Goal: Check status

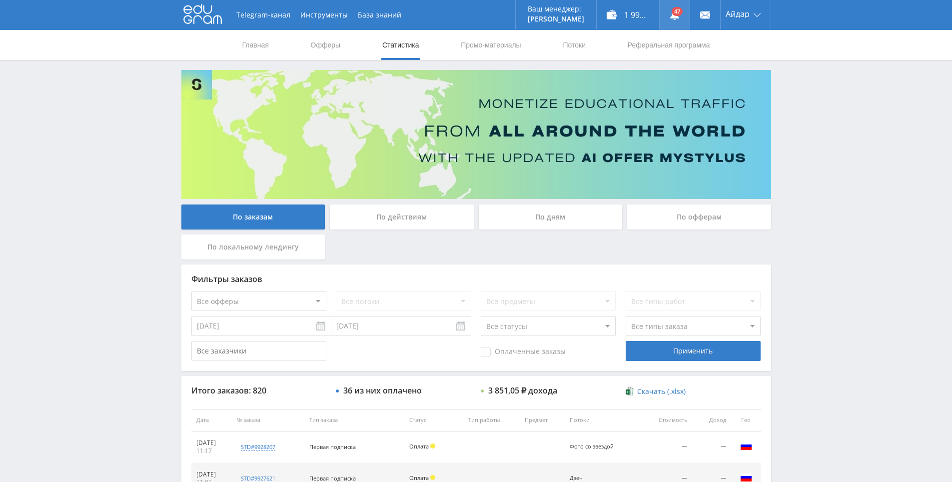
click at [670, 19] on icon at bounding box center [674, 15] width 10 height 10
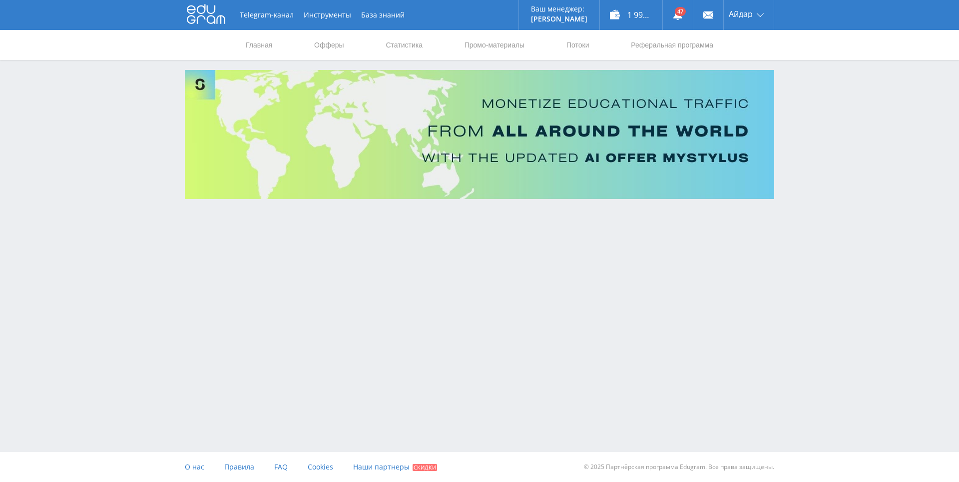
click at [820, 238] on div "Telegram-канал Инструменты База знаний Ваш менеджер: [PERSON_NAME] Online @edug…" at bounding box center [479, 127] width 959 height 254
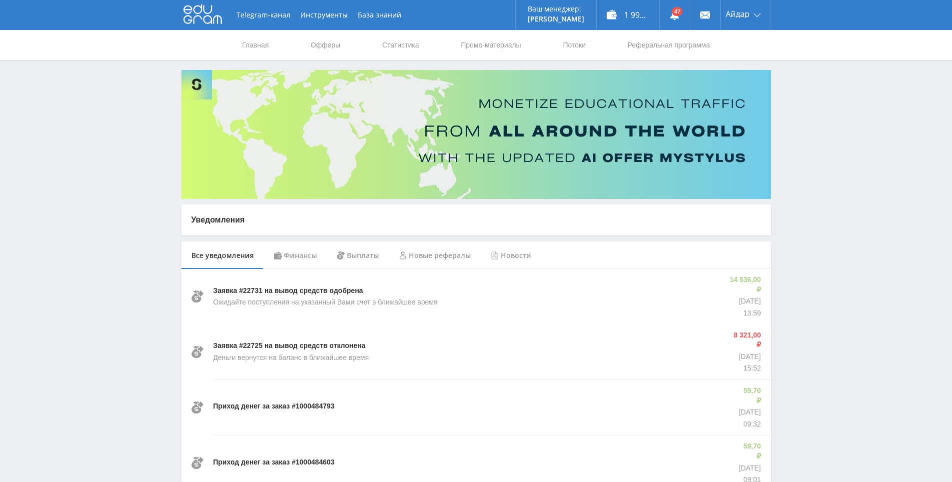
drag, startPoint x: 821, startPoint y: 206, endPoint x: 827, endPoint y: 126, distance: 79.7
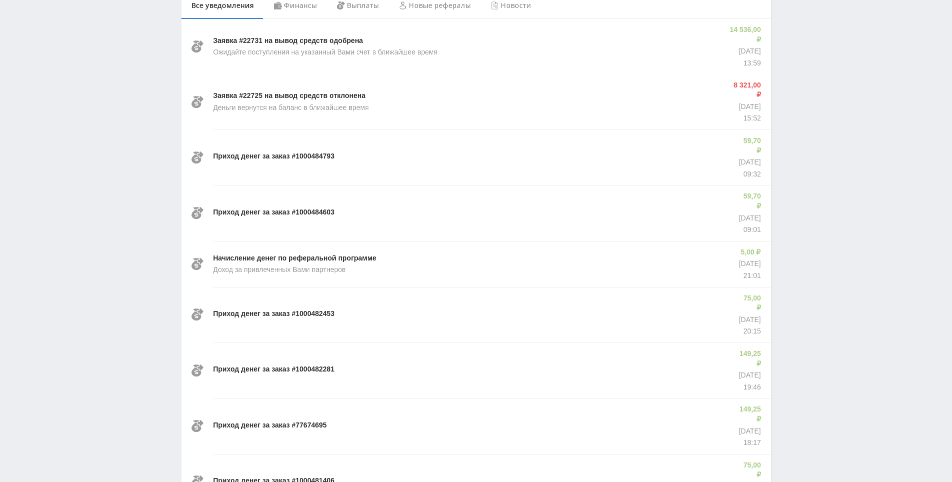
scroll to position [279, 0]
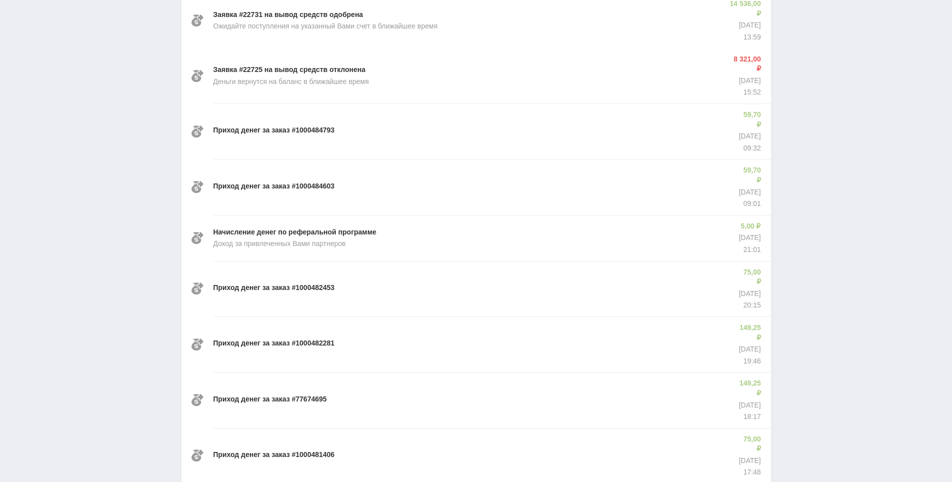
drag, startPoint x: 0, startPoint y: 0, endPoint x: 844, endPoint y: 246, distance: 879.1
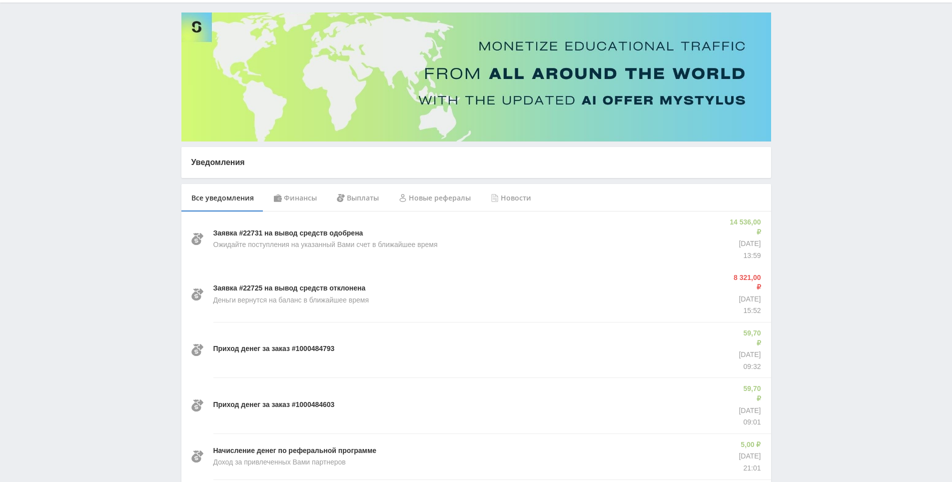
scroll to position [0, 0]
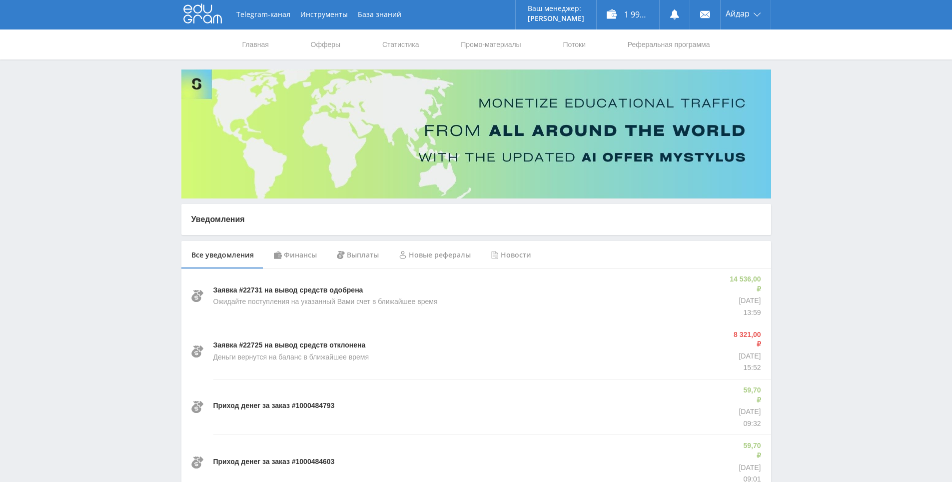
drag, startPoint x: 829, startPoint y: 256, endPoint x: 821, endPoint y: 186, distance: 70.3
click at [388, 49] on link "Статистика" at bounding box center [400, 45] width 39 height 30
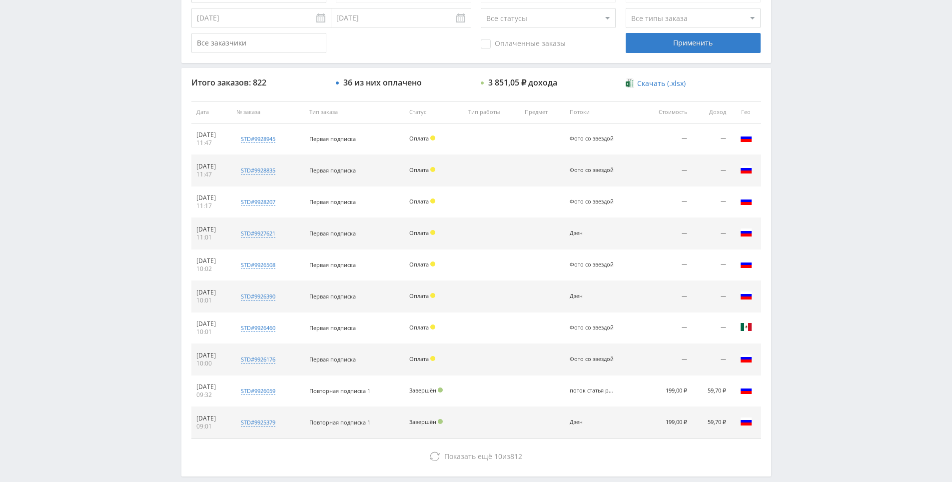
scroll to position [357, 0]
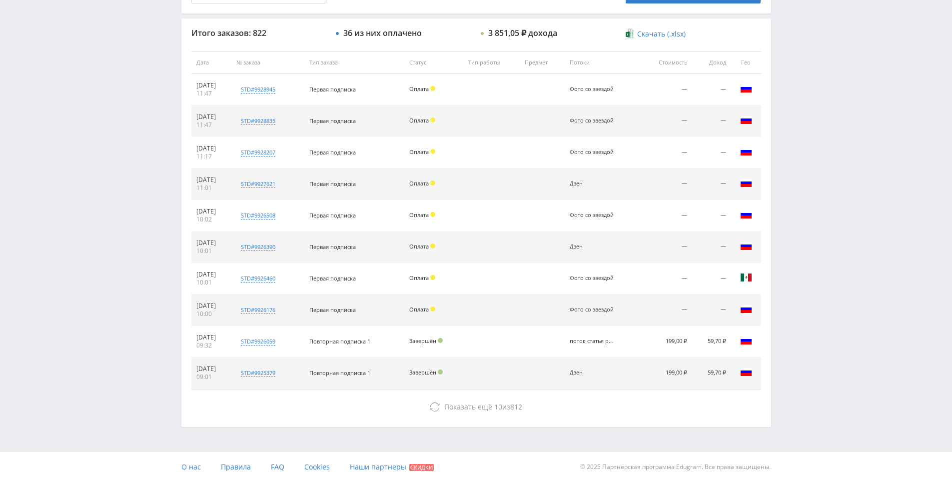
drag, startPoint x: 869, startPoint y: 279, endPoint x: 769, endPoint y: 355, distance: 125.4
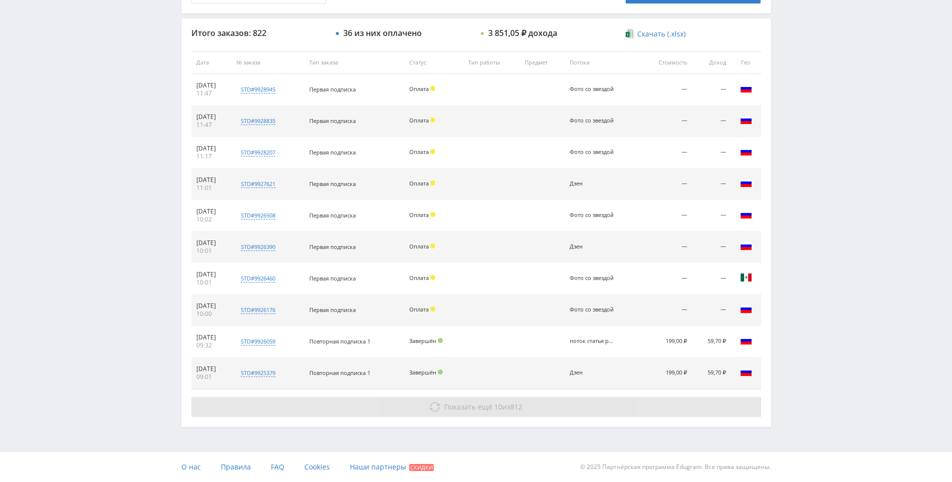
click at [676, 401] on button "Показать ещё 10 из 812" at bounding box center [476, 407] width 570 height 20
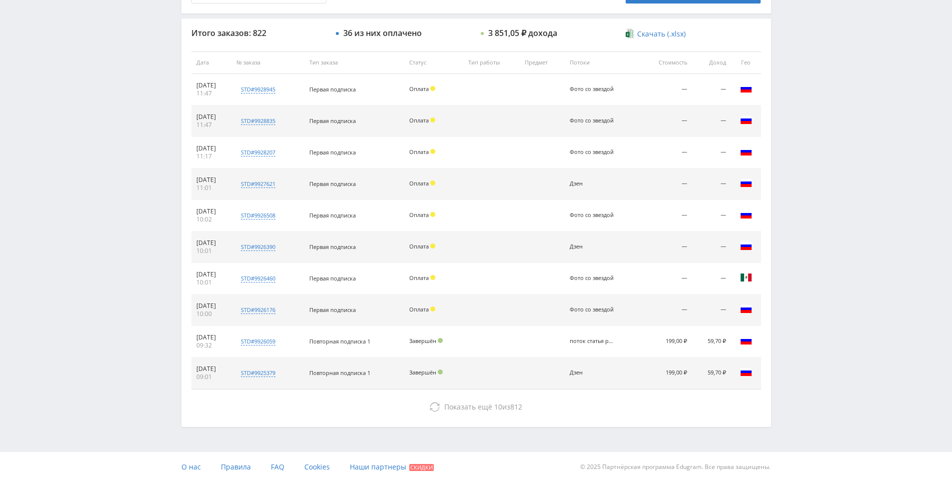
drag, startPoint x: 808, startPoint y: 242, endPoint x: 808, endPoint y: 291, distance: 48.5
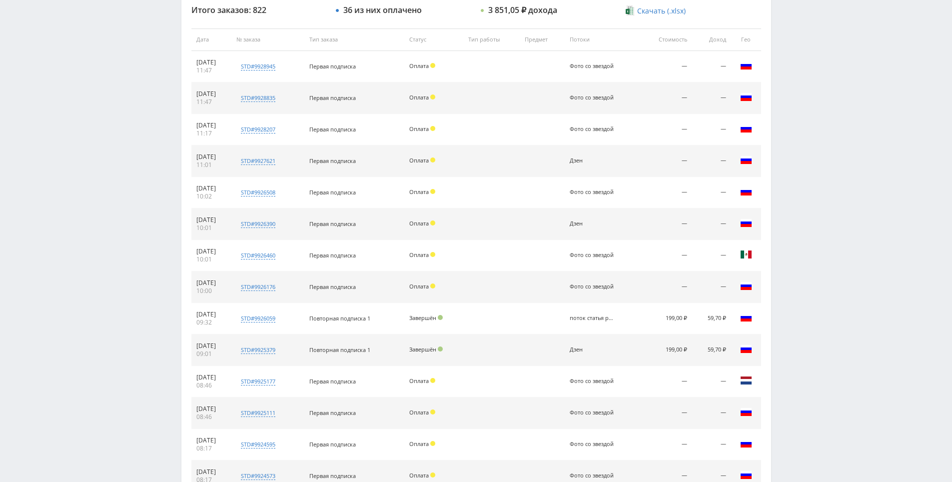
drag, startPoint x: 808, startPoint y: 283, endPoint x: 805, endPoint y: 333, distance: 50.1
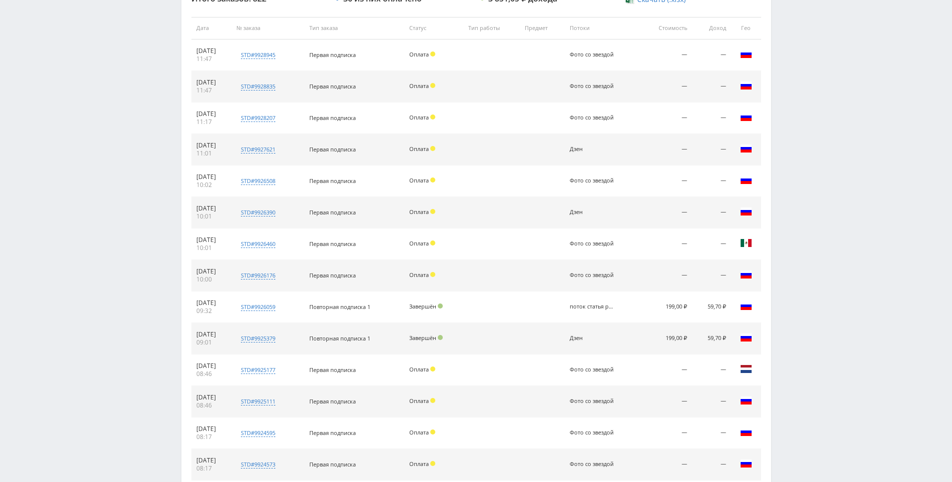
scroll to position [0, 0]
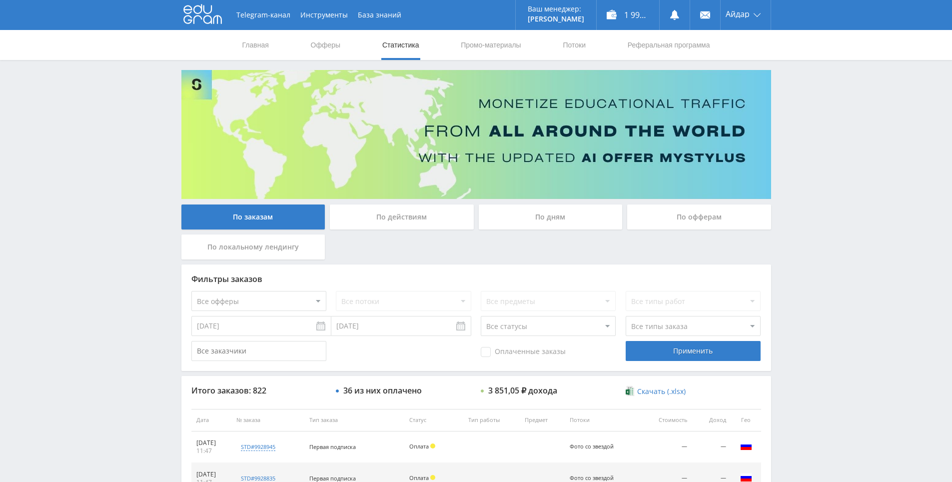
drag, startPoint x: 814, startPoint y: 298, endPoint x: 785, endPoint y: 130, distance: 170.4
drag, startPoint x: 800, startPoint y: 346, endPoint x: 789, endPoint y: 321, distance: 26.8
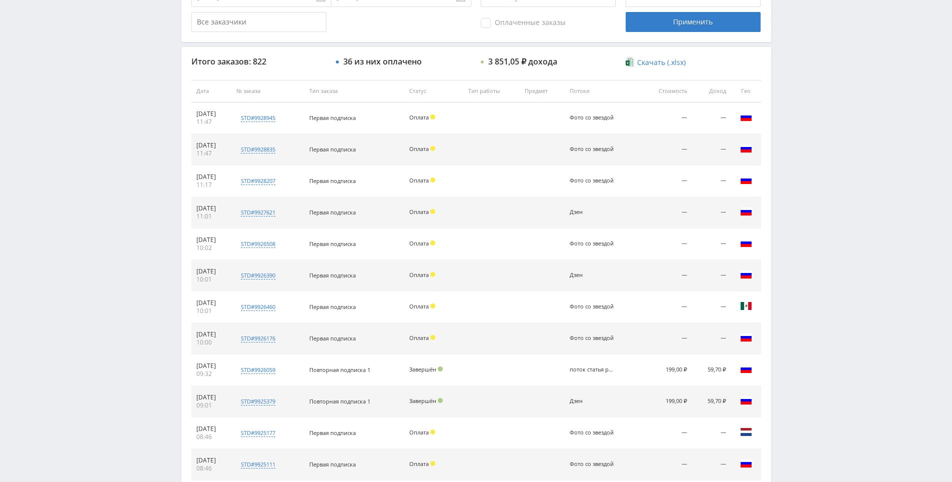
scroll to position [346, 0]
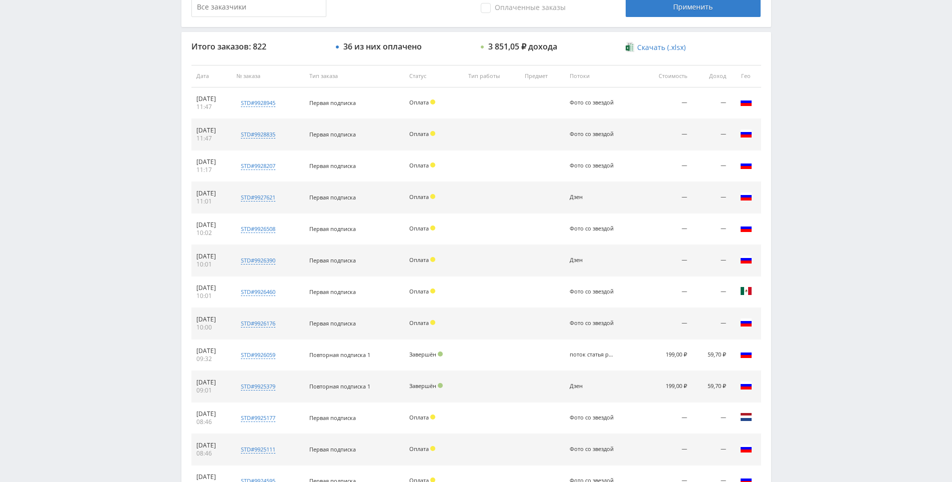
drag, startPoint x: 788, startPoint y: 314, endPoint x: 795, endPoint y: 335, distance: 22.6
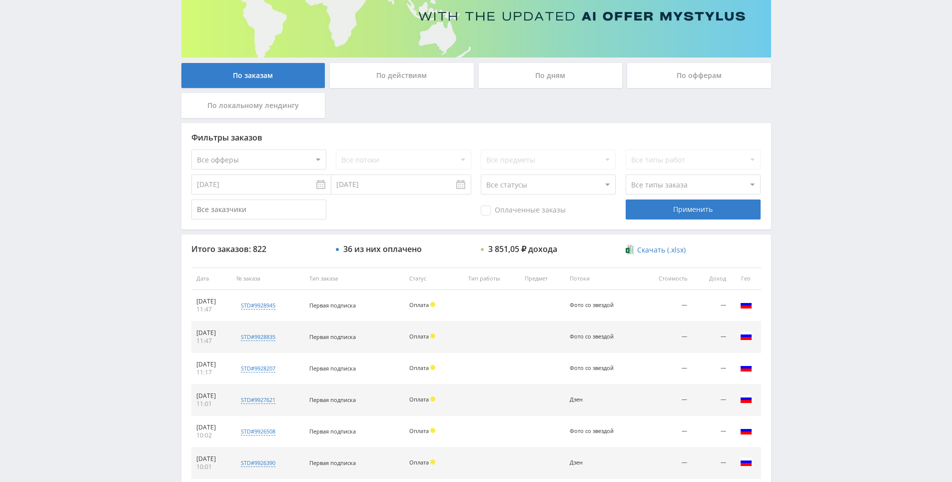
scroll to position [0, 0]
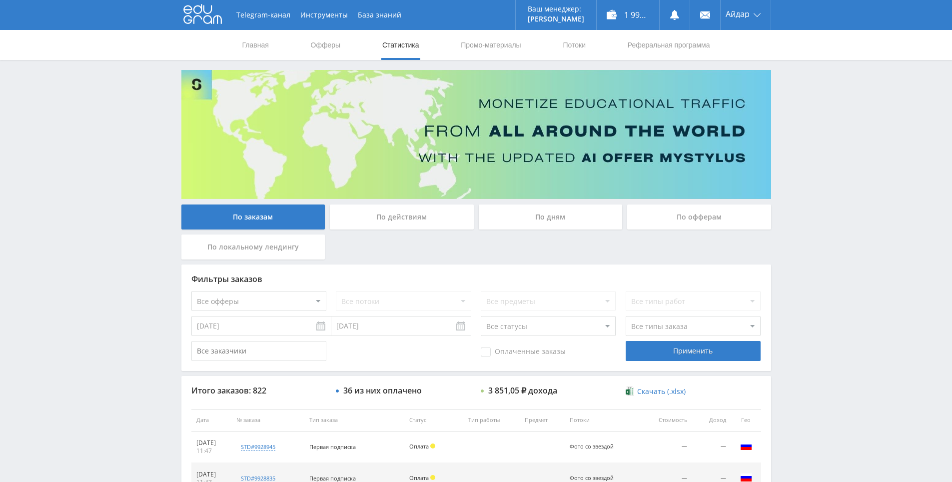
drag, startPoint x: 576, startPoint y: 200, endPoint x: 548, endPoint y: 84, distance: 119.4
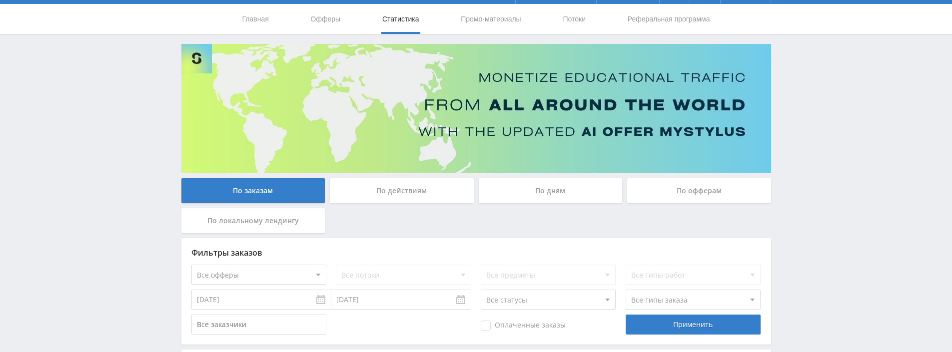
scroll to position [50, 0]
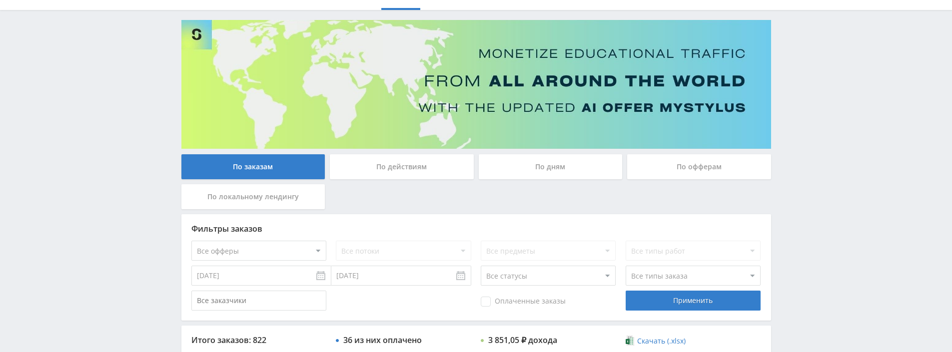
click at [294, 274] on input "[DATE]" at bounding box center [261, 276] width 140 height 20
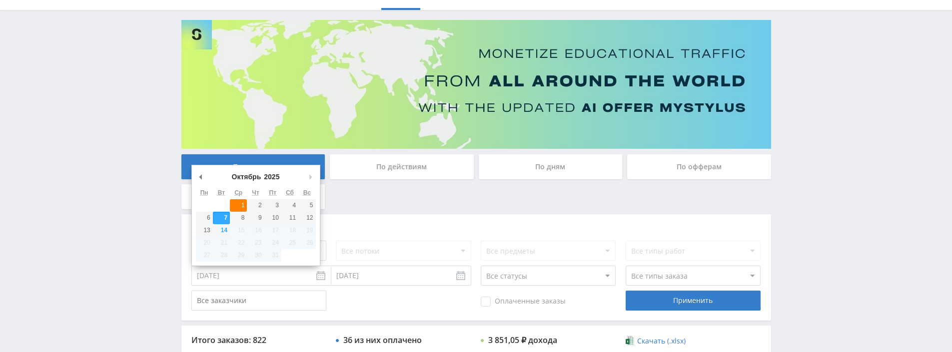
type input "01.10.2025"
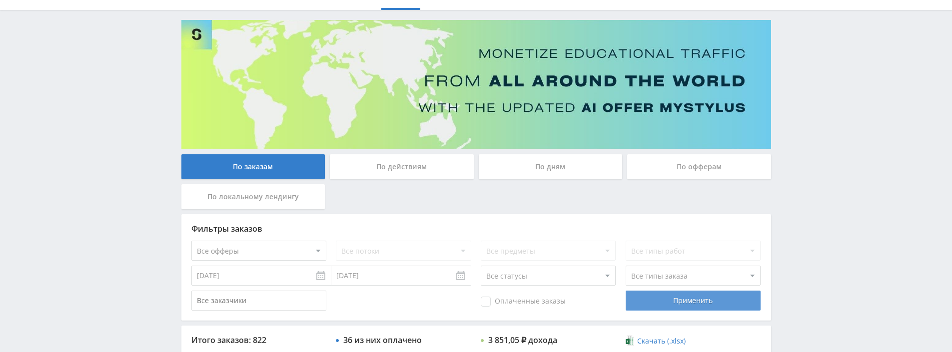
click at [664, 300] on div "Применить" at bounding box center [693, 301] width 135 height 20
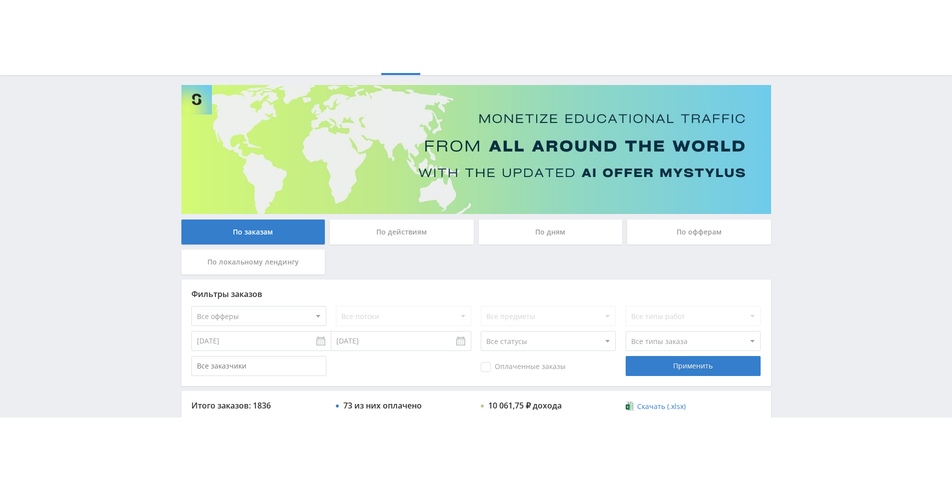
scroll to position [150, 0]
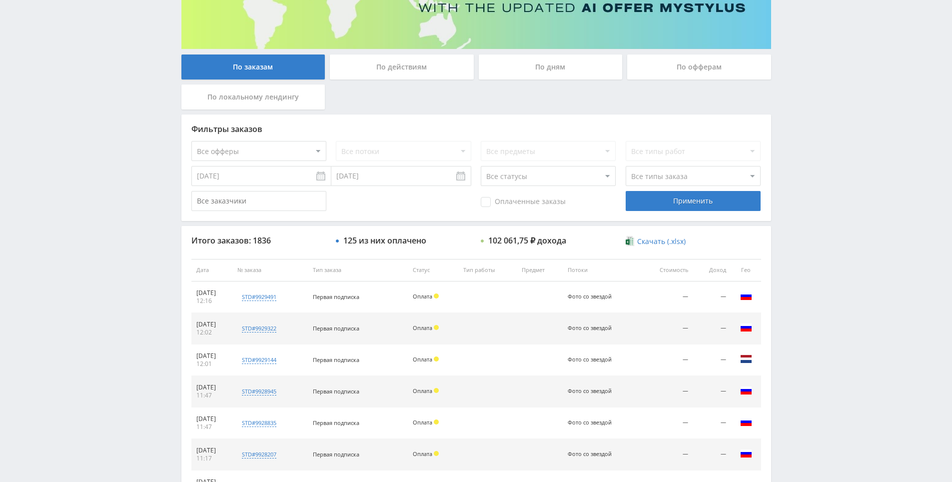
drag, startPoint x: 812, startPoint y: 223, endPoint x: 825, endPoint y: 130, distance: 94.3
click at [825, 120] on div "Telegram-канал Инструменты База знаний Ваш менеджер: [PERSON_NAME] Online @edug…" at bounding box center [476, 269] width 952 height 839
click at [815, 68] on div "Telegram-канал Инструменты База знаний Ваш менеджер: [PERSON_NAME] Online @edug…" at bounding box center [476, 269] width 952 height 839
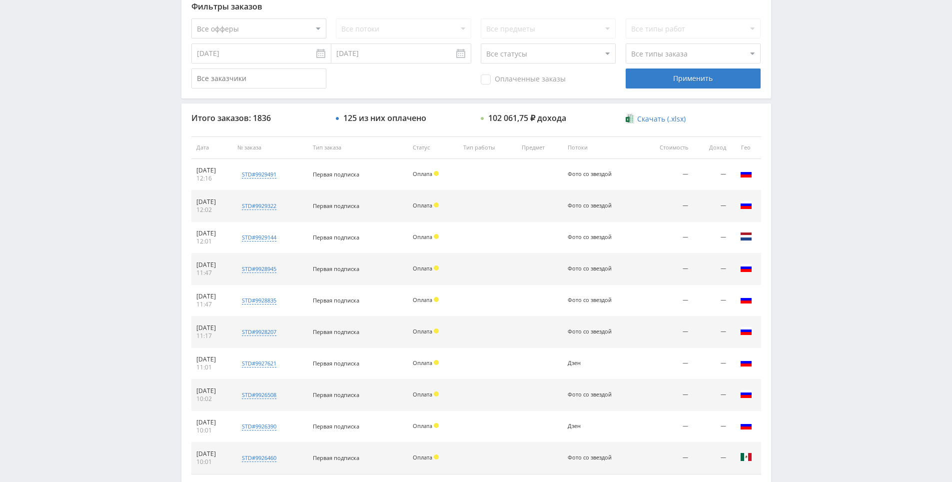
scroll to position [357, 0]
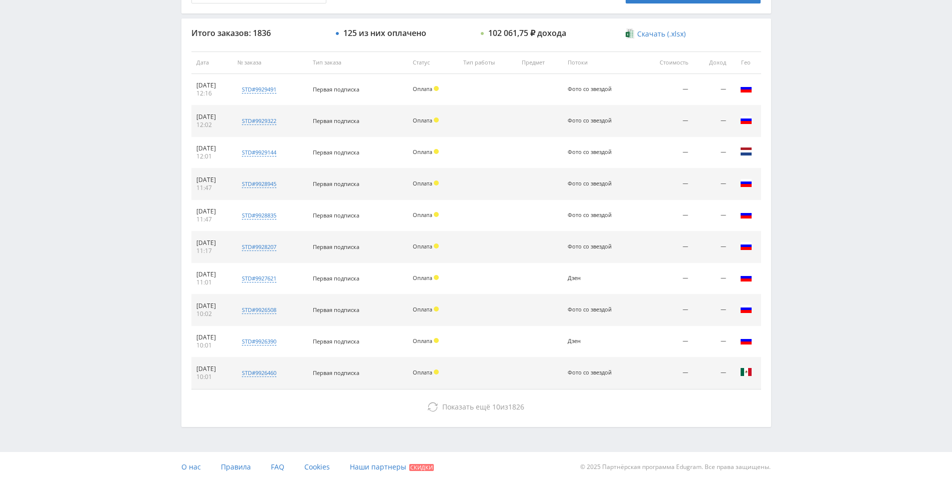
drag, startPoint x: 800, startPoint y: 249, endPoint x: 803, endPoint y: 294, distance: 45.6
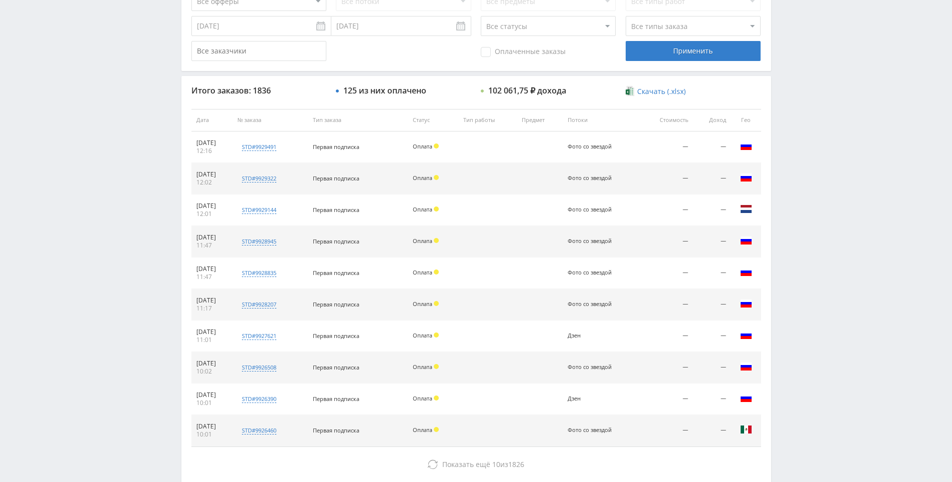
scroll to position [0, 0]
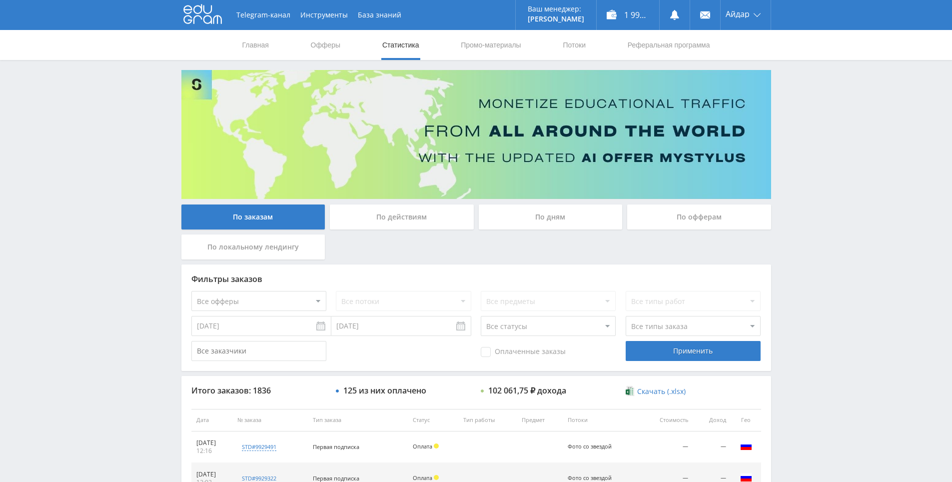
drag, startPoint x: 803, startPoint y: 292, endPoint x: 780, endPoint y: 161, distance: 132.9
drag, startPoint x: 784, startPoint y: 169, endPoint x: 788, endPoint y: 113, distance: 56.1
click at [788, 113] on div "Telegram-канал Инструменты База знаний Ваш менеджер: [PERSON_NAME] Online @edug…" at bounding box center [476, 419] width 952 height 839
drag, startPoint x: 799, startPoint y: 227, endPoint x: 802, endPoint y: 185, distance: 42.1
click at [802, 185] on div "Telegram-канал Инструменты База знаний Ваш менеджер: [PERSON_NAME] Online @edug…" at bounding box center [476, 419] width 952 height 839
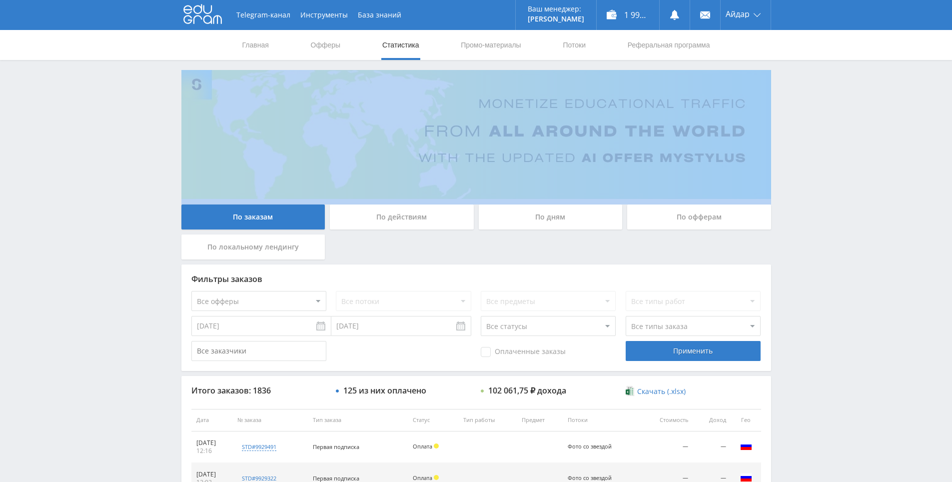
click at [802, 185] on div "Telegram-канал Инструменты База знаний Ваш менеджер: [PERSON_NAME] Online @edug…" at bounding box center [476, 419] width 952 height 839
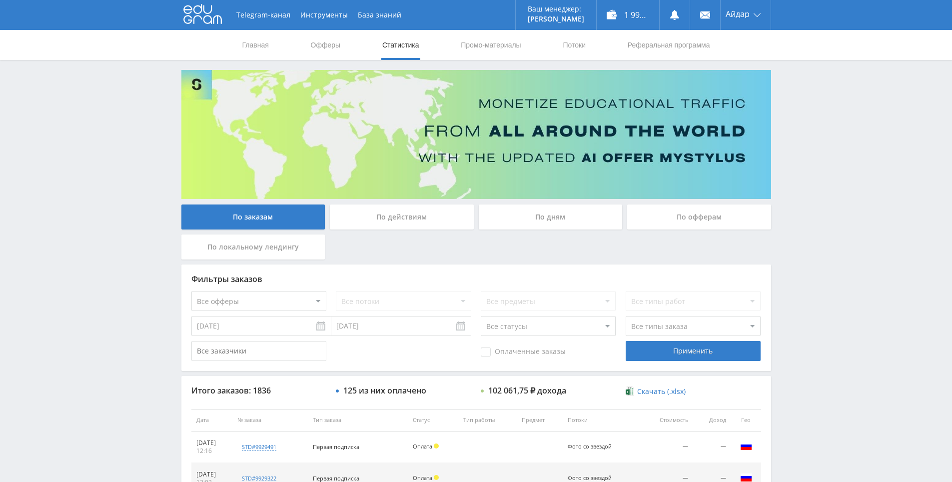
click at [802, 171] on div "Telegram-канал Инструменты База знаний Ваш менеджер: [PERSON_NAME] Online @edug…" at bounding box center [476, 419] width 952 height 839
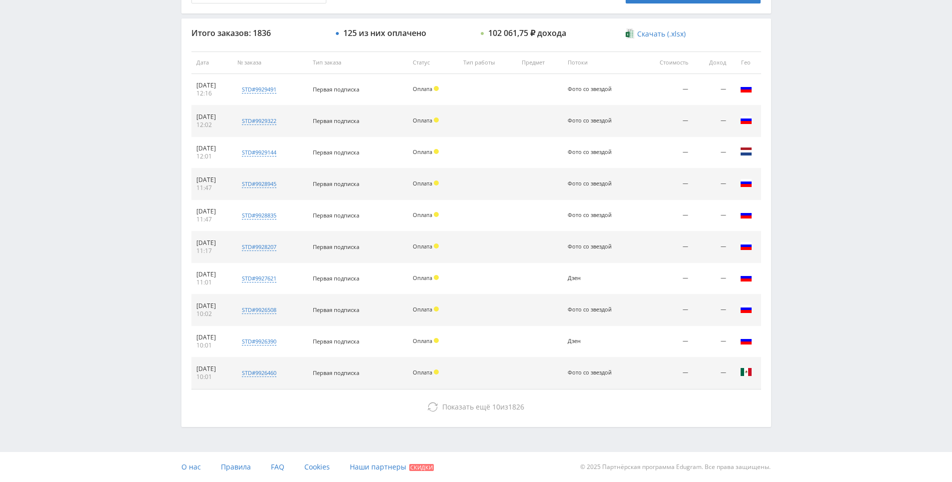
drag, startPoint x: 782, startPoint y: 280, endPoint x: 783, endPoint y: 351, distance: 71.5
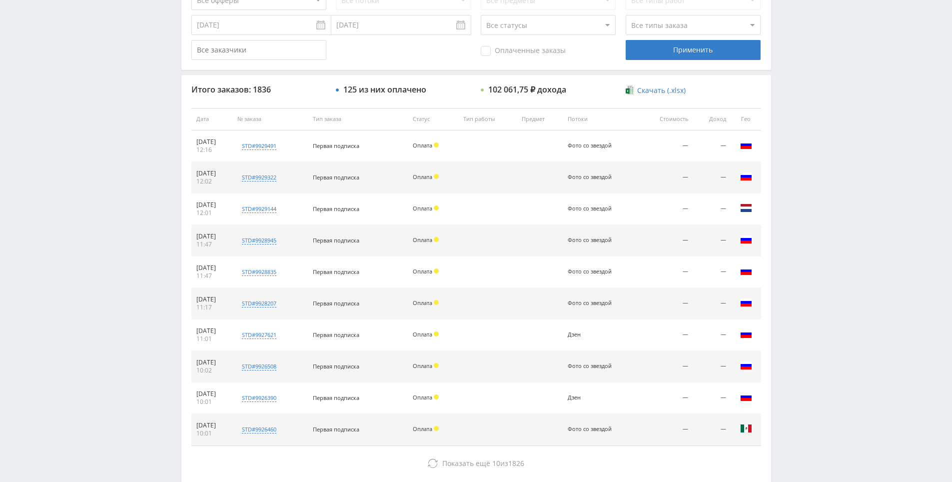
scroll to position [87, 0]
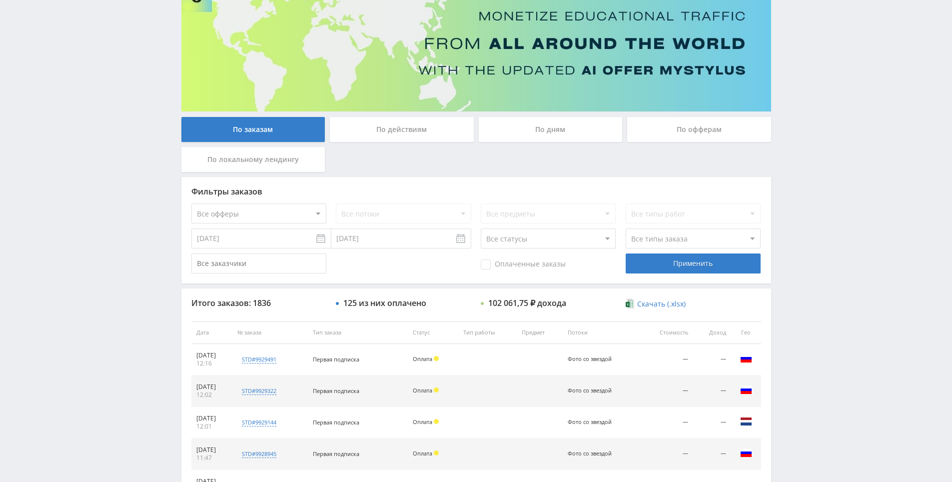
drag, startPoint x: 782, startPoint y: 327, endPoint x: 540, endPoint y: 110, distance: 324.8
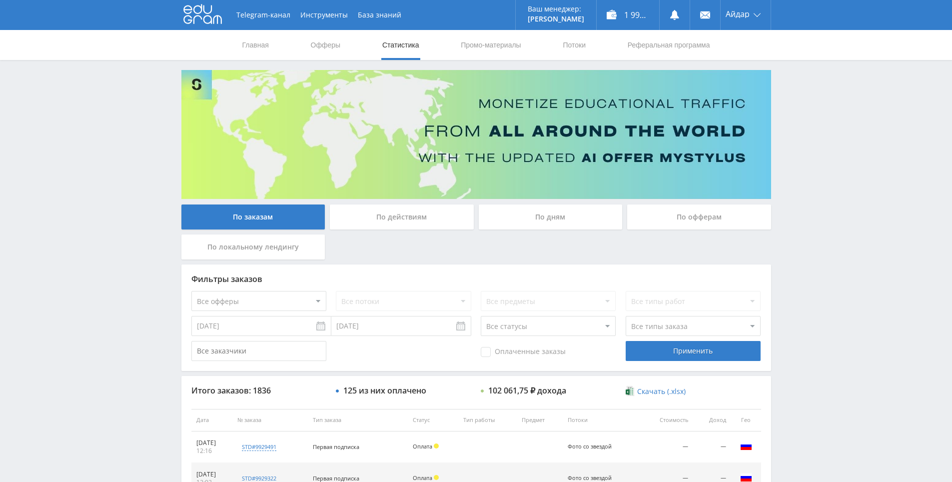
click at [834, 99] on div "Telegram-канал Инструменты База знаний Ваш менеджер: [PERSON_NAME] Online @edug…" at bounding box center [476, 419] width 952 height 839
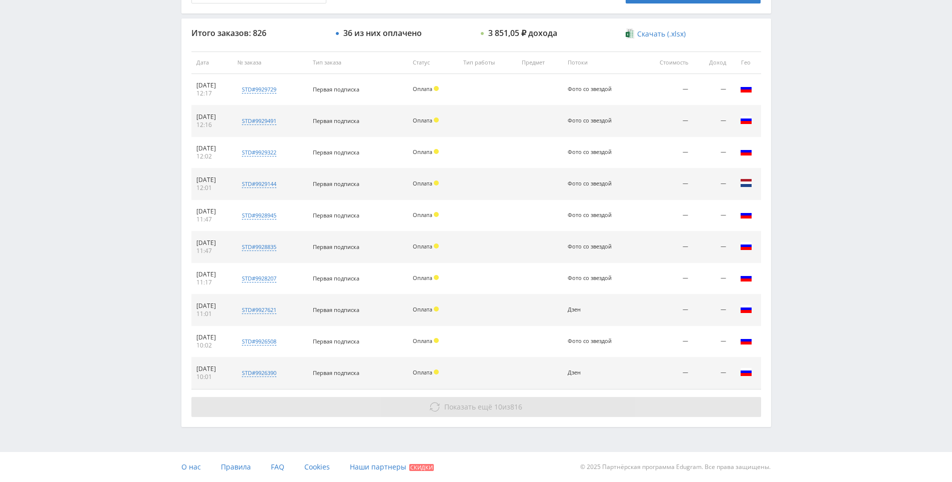
click at [678, 404] on button "Показать ещё 10 из 816" at bounding box center [476, 407] width 570 height 20
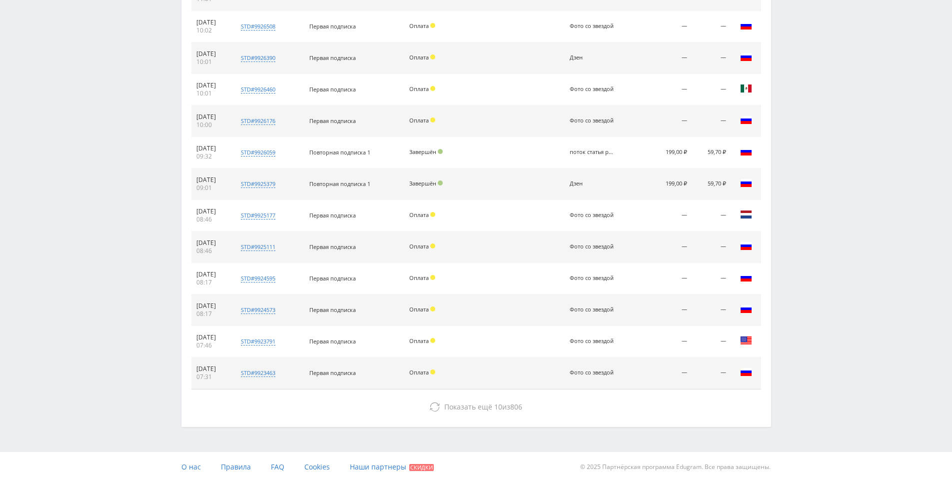
drag, startPoint x: 824, startPoint y: 261, endPoint x: 821, endPoint y: 373, distance: 112.5
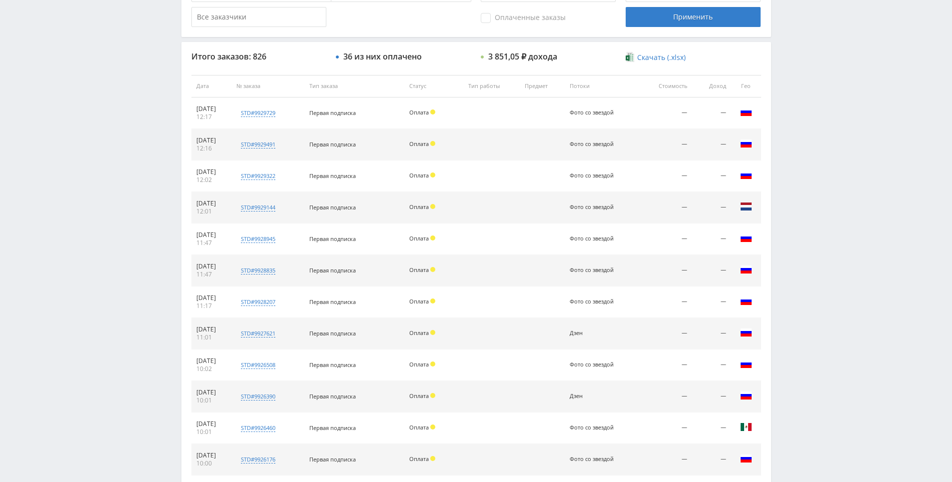
scroll to position [0, 0]
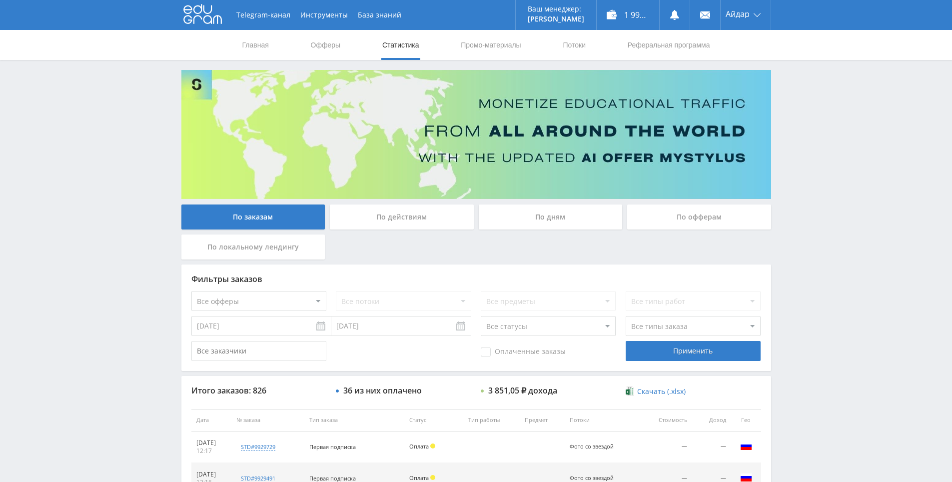
drag, startPoint x: 821, startPoint y: 369, endPoint x: 815, endPoint y: 163, distance: 205.9
drag, startPoint x: 815, startPoint y: 163, endPoint x: 809, endPoint y: 111, distance: 52.3
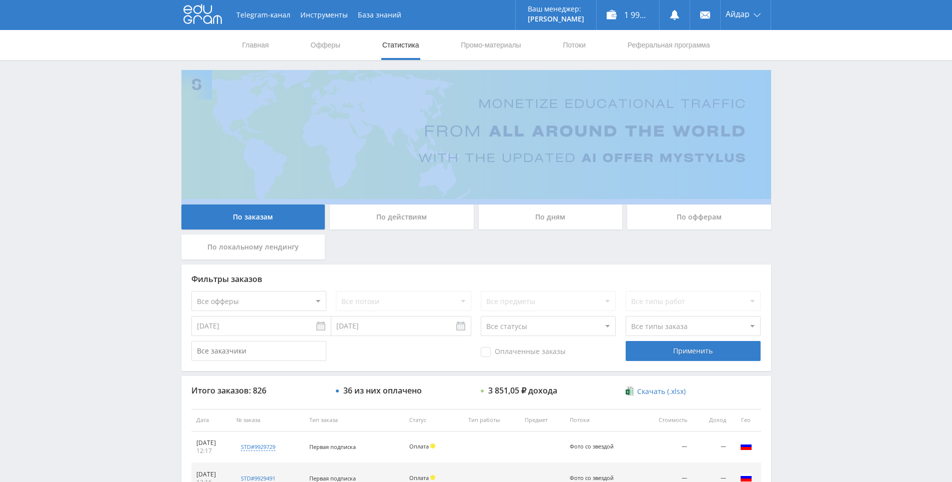
drag, startPoint x: 805, startPoint y: 107, endPoint x: 799, endPoint y: 93, distance: 15.7
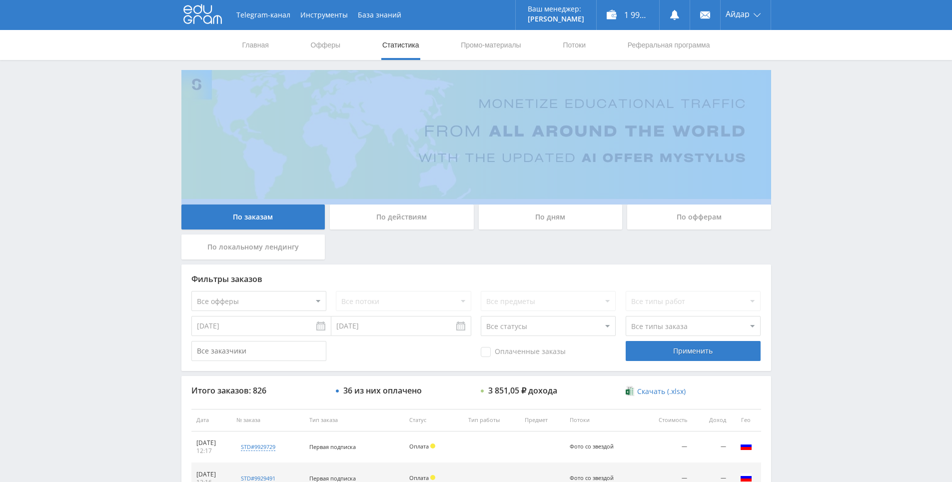
drag, startPoint x: 799, startPoint y: 93, endPoint x: 789, endPoint y: 80, distance: 16.0
drag, startPoint x: 789, startPoint y: 80, endPoint x: 782, endPoint y: 71, distance: 11.5
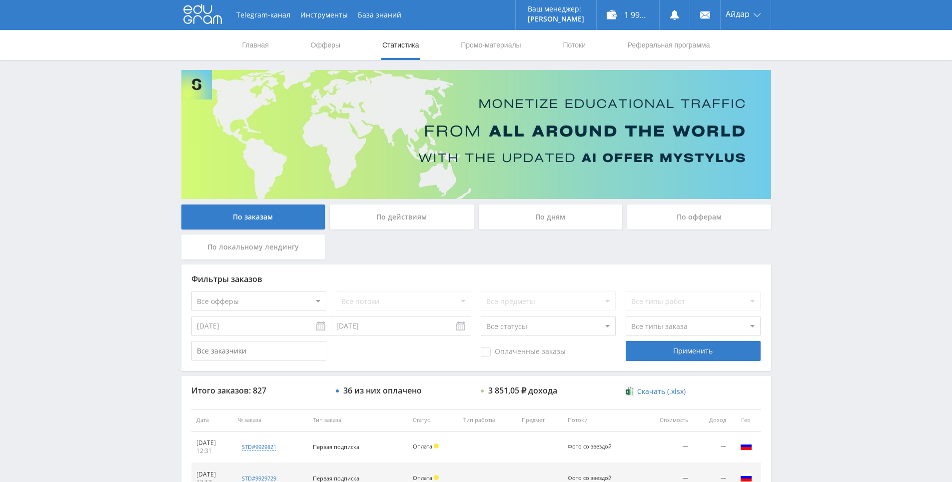
drag, startPoint x: 796, startPoint y: 157, endPoint x: 801, endPoint y: 146, distance: 11.6
click at [804, 109] on div "Telegram-канал Инструменты База знаний Ваш менеджер: [PERSON_NAME] Online @edug…" at bounding box center [476, 419] width 952 height 839
click at [802, 118] on div "Telegram-канал Инструменты База знаний Ваш менеджер: [PERSON_NAME] Online @edug…" at bounding box center [476, 419] width 952 height 839
click at [802, 121] on div "Telegram-канал Инструменты База знаний Ваш менеджер: [PERSON_NAME] Online @edug…" at bounding box center [476, 419] width 952 height 839
drag, startPoint x: 802, startPoint y: 121, endPoint x: 799, endPoint y: 101, distance: 19.7
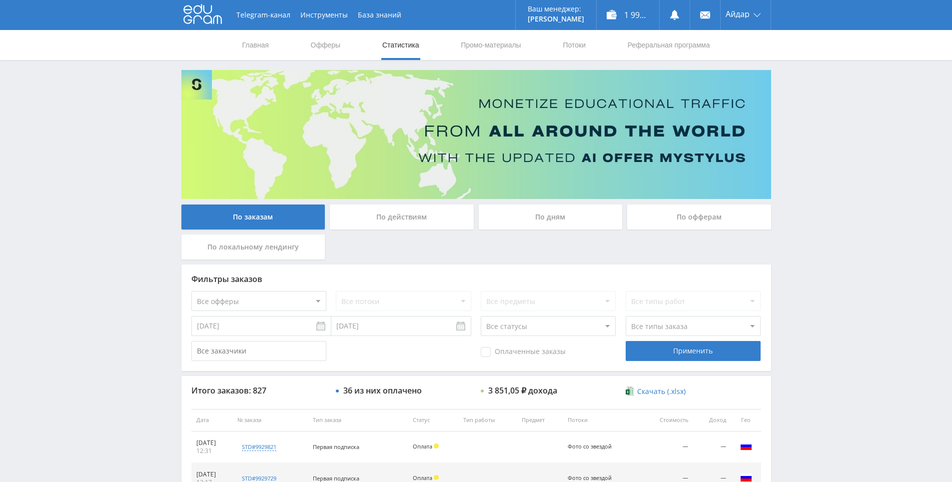
click at [799, 101] on div "Telegram-канал Инструменты База знаний Ваш менеджер: [PERSON_NAME] Online @edug…" at bounding box center [476, 419] width 952 height 839
click at [791, 77] on div "Telegram-канал Инструменты База знаний Ваш менеджер: [PERSON_NAME] Online @edug…" at bounding box center [476, 419] width 952 height 839
